Goal: Navigation & Orientation: Find specific page/section

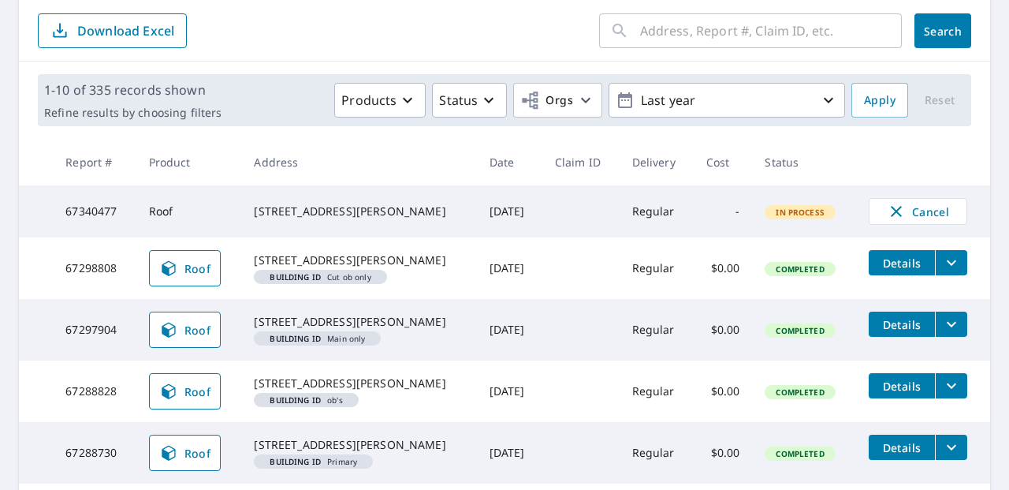
scroll to position [175, 0]
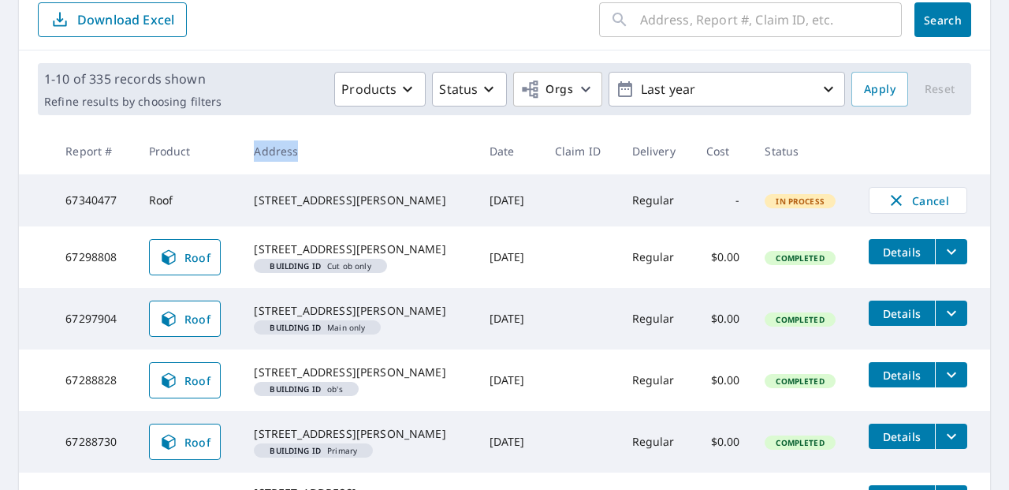
drag, startPoint x: 252, startPoint y: 150, endPoint x: 293, endPoint y: 150, distance: 41.0
click at [293, 150] on th "Address" at bounding box center [358, 151] width 235 height 47
drag, startPoint x: 293, startPoint y: 150, endPoint x: 251, endPoint y: 148, distance: 42.6
click at [251, 148] on th "Address" at bounding box center [358, 151] width 235 height 47
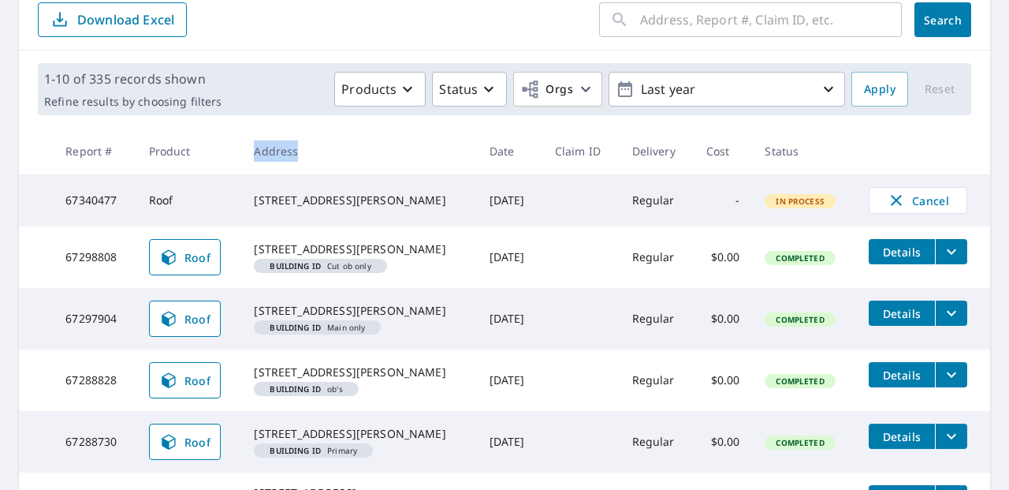
click at [251, 148] on th "Address" at bounding box center [358, 151] width 235 height 47
drag, startPoint x: 251, startPoint y: 148, endPoint x: 299, endPoint y: 155, distance: 48.5
click at [299, 155] on th "Address" at bounding box center [358, 151] width 235 height 47
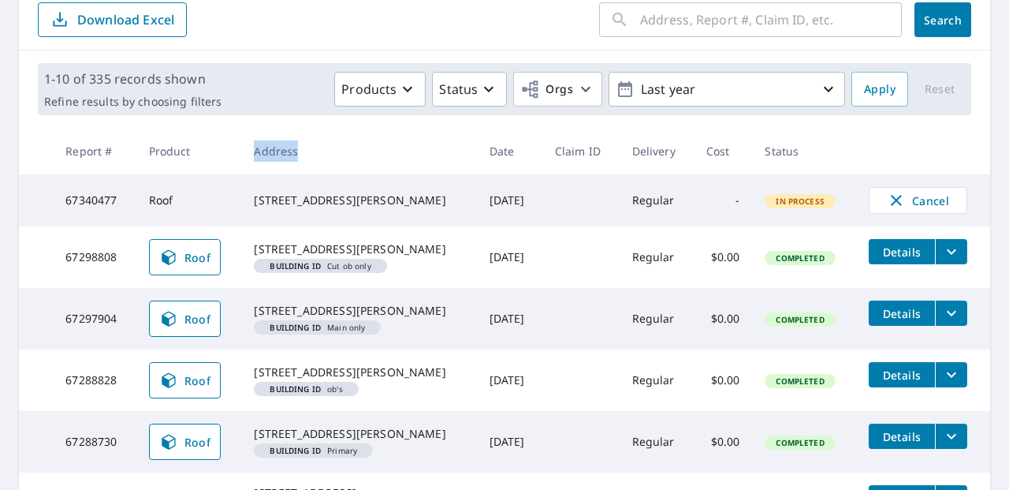
click at [299, 153] on th "Address" at bounding box center [358, 151] width 235 height 47
drag, startPoint x: 300, startPoint y: 151, endPoint x: 265, endPoint y: 151, distance: 34.7
click at [265, 151] on th "Address" at bounding box center [358, 151] width 235 height 47
click at [271, 151] on th "Address" at bounding box center [358, 151] width 235 height 47
drag, startPoint x: 271, startPoint y: 151, endPoint x: 297, endPoint y: 151, distance: 26.0
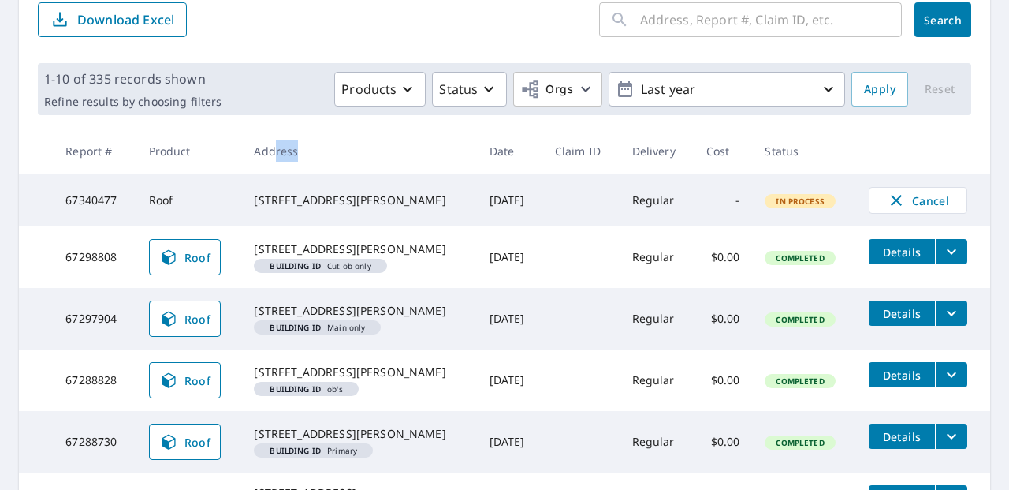
click at [297, 151] on th "Address" at bounding box center [358, 151] width 235 height 47
drag, startPoint x: 297, startPoint y: 151, endPoint x: 268, endPoint y: 161, distance: 30.9
click at [268, 161] on th "Address" at bounding box center [358, 151] width 235 height 47
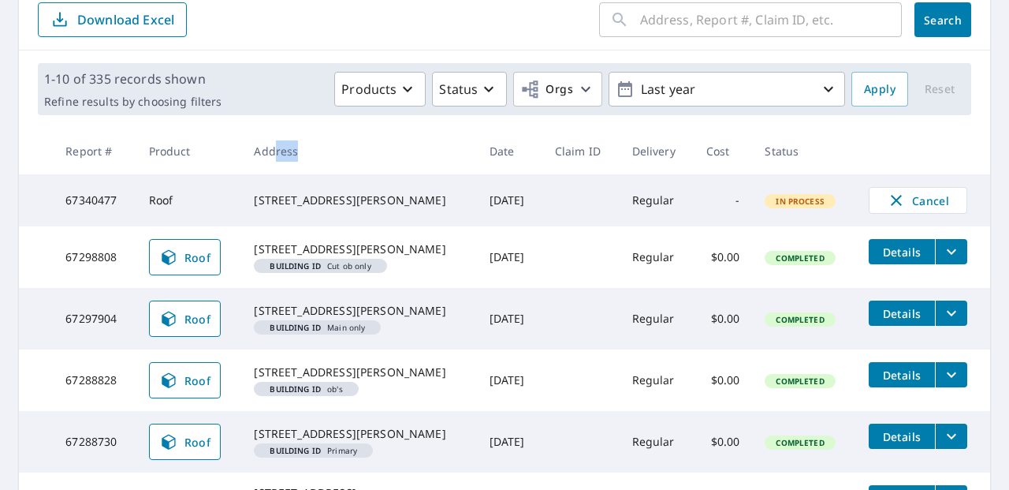
drag, startPoint x: 271, startPoint y: 151, endPoint x: 315, endPoint y: 159, distance: 44.7
click at [315, 159] on th "Address" at bounding box center [358, 151] width 235 height 47
click at [303, 155] on th "Address" at bounding box center [358, 151] width 235 height 47
drag, startPoint x: 303, startPoint y: 154, endPoint x: 273, endPoint y: 154, distance: 30.0
click at [273, 154] on th "Address" at bounding box center [358, 151] width 235 height 47
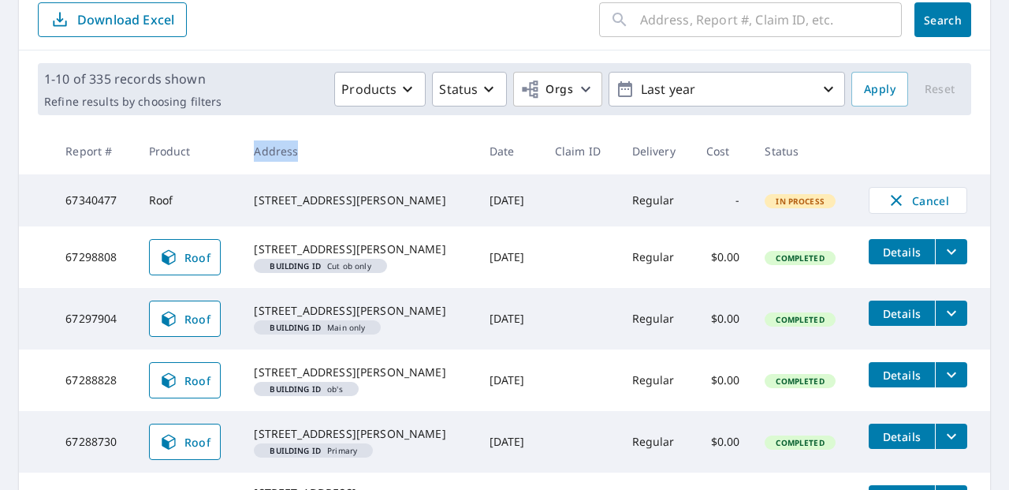
click at [282, 142] on th "Address" at bounding box center [358, 151] width 235 height 47
click at [300, 146] on th "Address" at bounding box center [358, 151] width 235 height 47
drag, startPoint x: 446, startPoint y: 267, endPoint x: 517, endPoint y: 273, distance: 70.4
click at [517, 273] on td "[DATE]" at bounding box center [509, 257] width 65 height 62
click at [514, 265] on td "[DATE]" at bounding box center [509, 257] width 65 height 62
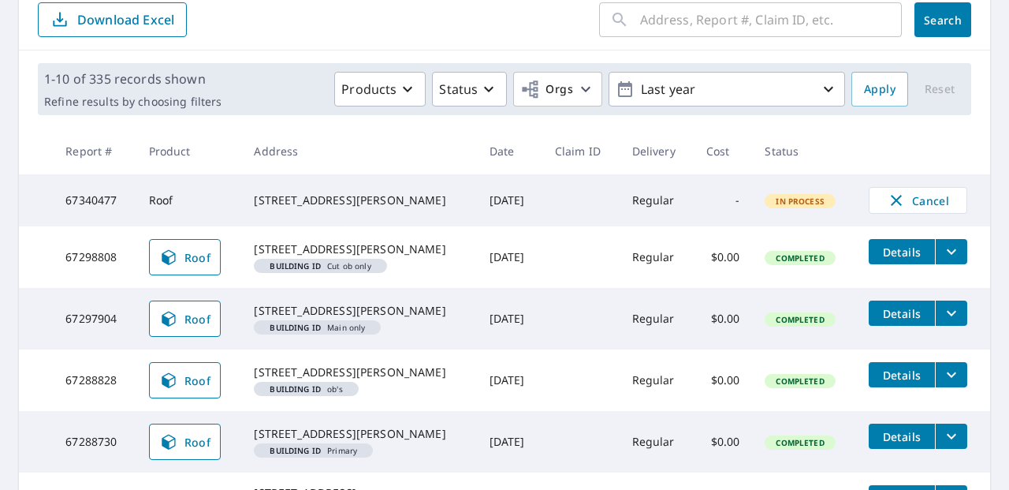
drag, startPoint x: 514, startPoint y: 266, endPoint x: 454, endPoint y: 264, distance: 60.0
click at [477, 264] on td "[DATE]" at bounding box center [509, 257] width 65 height 62
click at [487, 267] on td "[DATE]" at bounding box center [509, 257] width 65 height 62
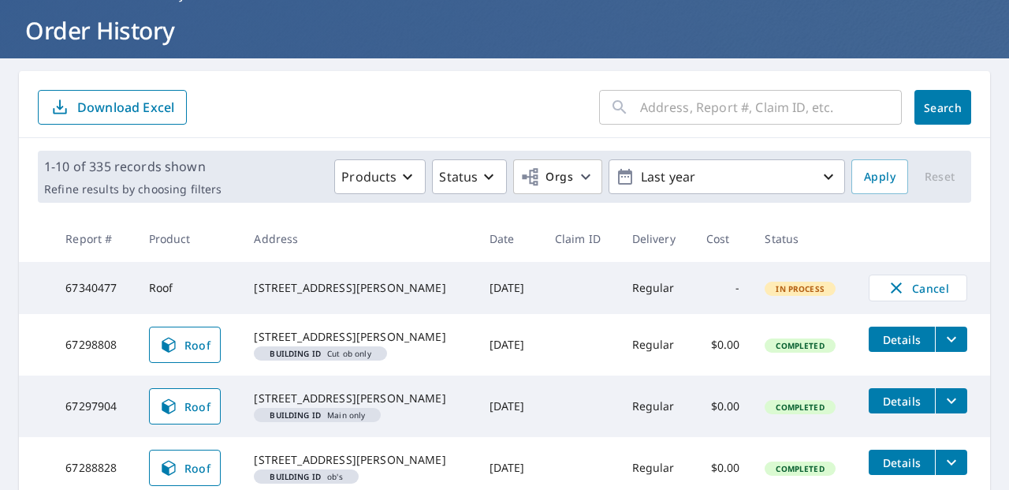
scroll to position [0, 0]
